Goal: Navigation & Orientation: Find specific page/section

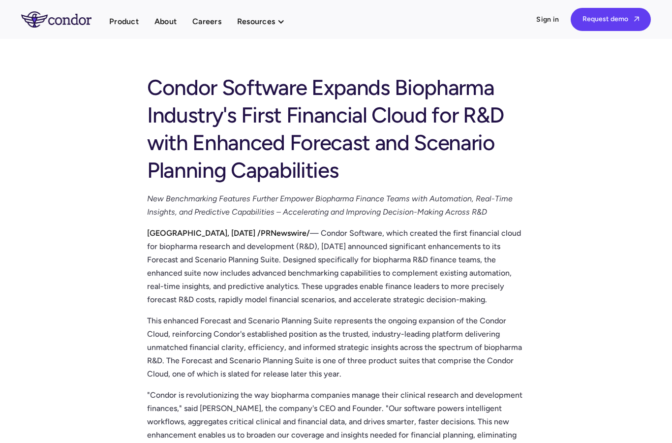
click at [72, 19] on img "home" at bounding box center [56, 19] width 70 height 16
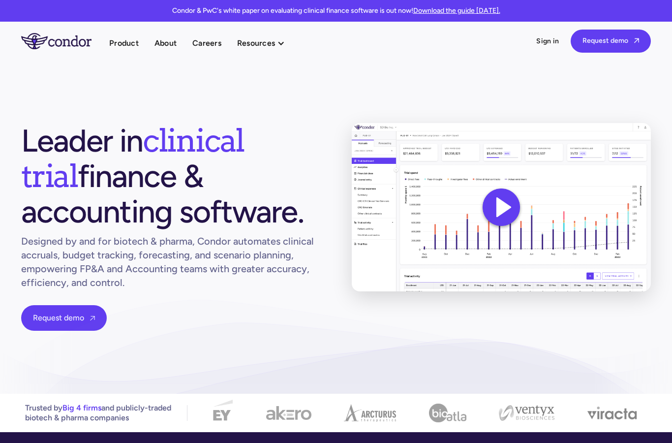
click at [277, 45] on div at bounding box center [281, 43] width 8 height 8
click at [308, 66] on link "Thought leadership" at bounding box center [291, 62] width 108 height 17
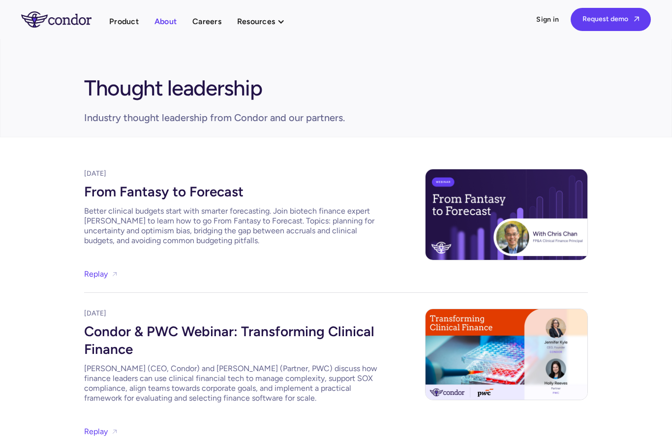
click at [176, 27] on link "About" at bounding box center [165, 21] width 22 height 13
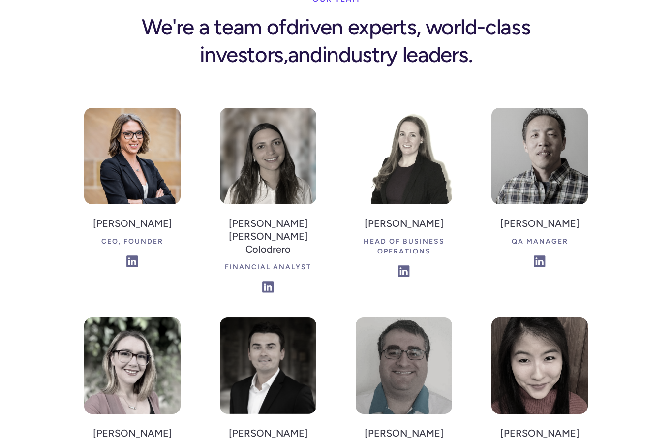
scroll to position [1532, 0]
click at [123, 108] on img at bounding box center [132, 156] width 96 height 96
